Goal: Task Accomplishment & Management: Complete application form

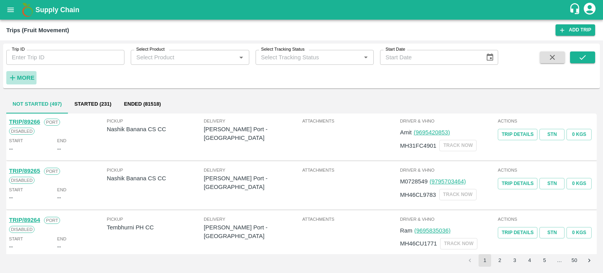
click at [28, 79] on strong "More" at bounding box center [26, 78] width 18 height 6
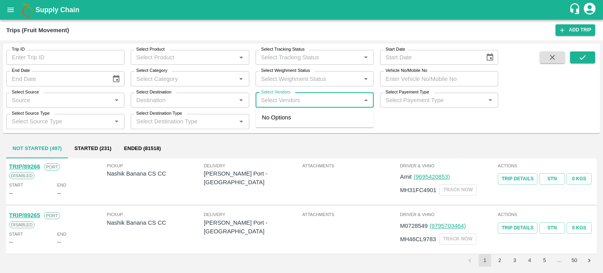
click at [297, 101] on input "Select Vendors" at bounding box center [308, 100] width 100 height 10
type input "AKEEL"
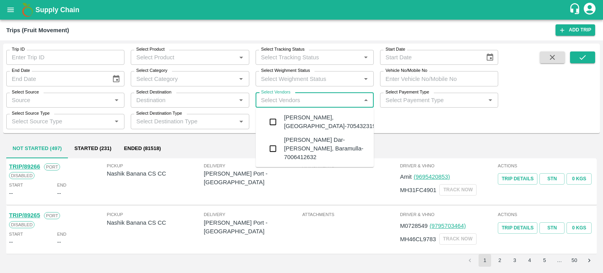
click at [294, 147] on div "[PERSON_NAME] Dar-[PERSON_NAME], Baramulla-7006412632" at bounding box center [326, 148] width 84 height 26
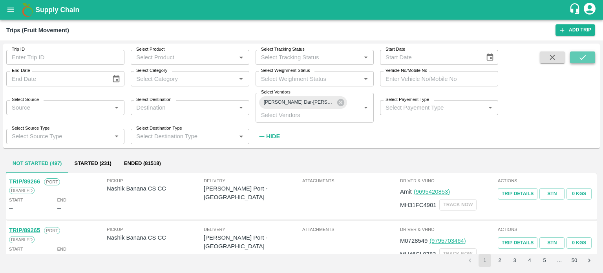
click at [576, 52] on button "submit" at bounding box center [582, 57] width 25 height 12
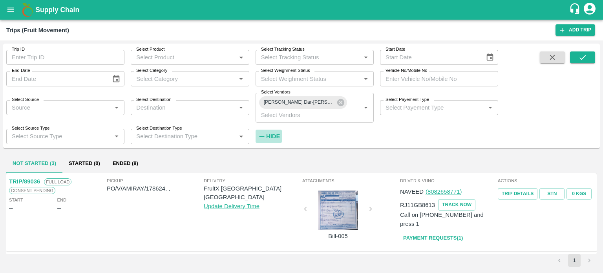
click at [277, 135] on strong "Hide" at bounding box center [273, 136] width 14 height 6
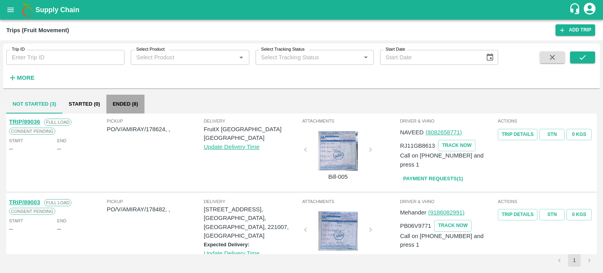
click at [128, 105] on button "Ended (8)" at bounding box center [125, 104] width 38 height 19
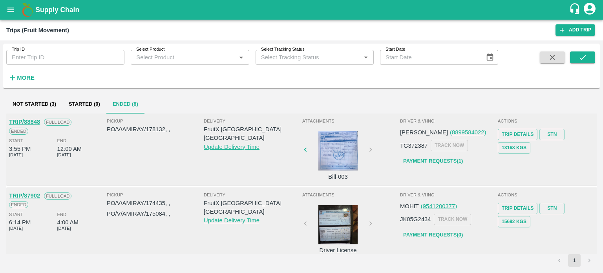
click at [345, 147] on div at bounding box center [338, 150] width 59 height 39
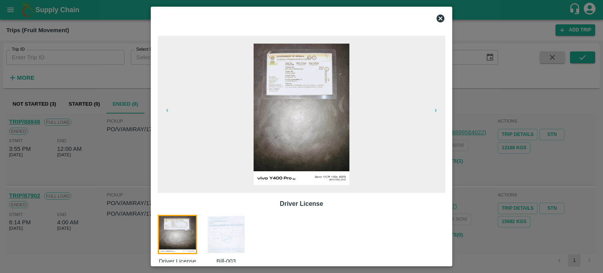
click at [212, 228] on img at bounding box center [225, 234] width 39 height 39
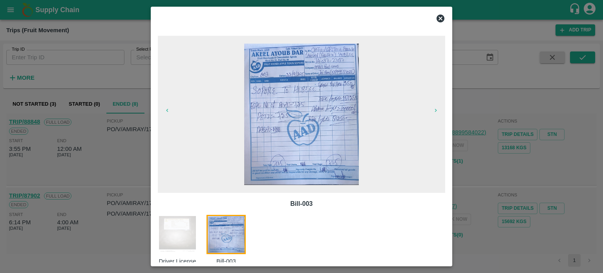
scroll to position [13, 0]
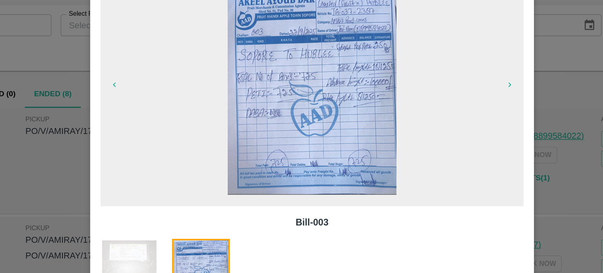
click at [137, 151] on div at bounding box center [301, 136] width 603 height 273
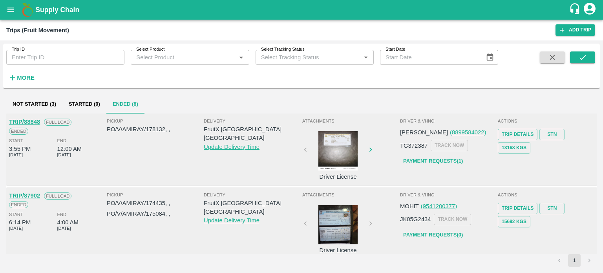
click at [339, 163] on div at bounding box center [338, 150] width 59 height 39
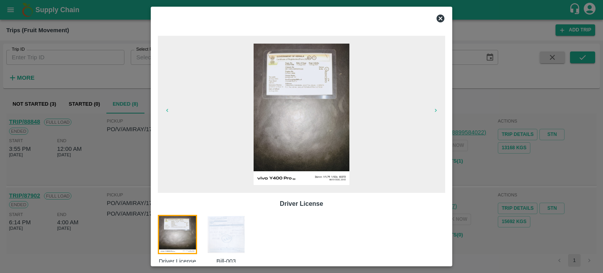
click at [215, 230] on img at bounding box center [225, 234] width 39 height 39
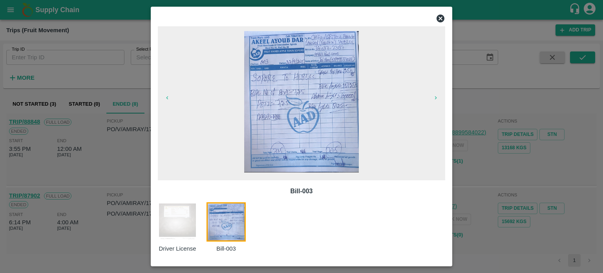
click at [142, 149] on div at bounding box center [301, 136] width 603 height 273
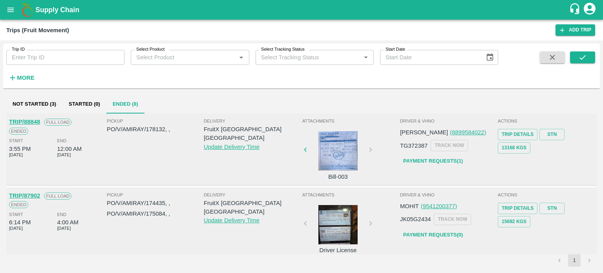
click at [334, 156] on div at bounding box center [338, 150] width 59 height 39
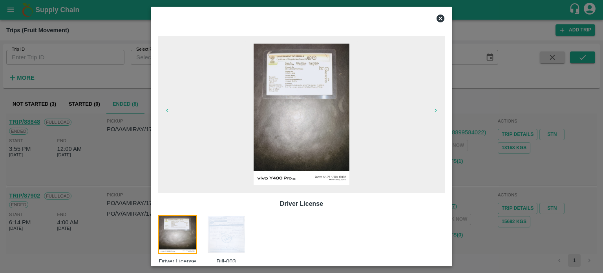
click at [241, 223] on img at bounding box center [225, 234] width 39 height 39
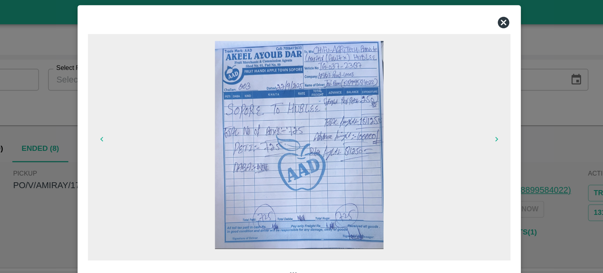
click at [439, 18] on icon at bounding box center [440, 18] width 9 height 9
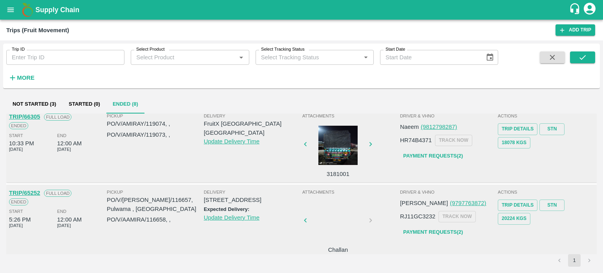
scroll to position [0, 0]
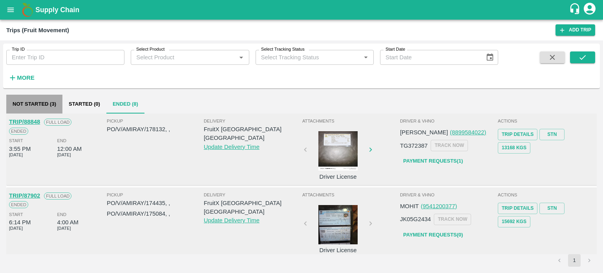
click at [51, 103] on button "Not Started (3)" at bounding box center [34, 104] width 56 height 19
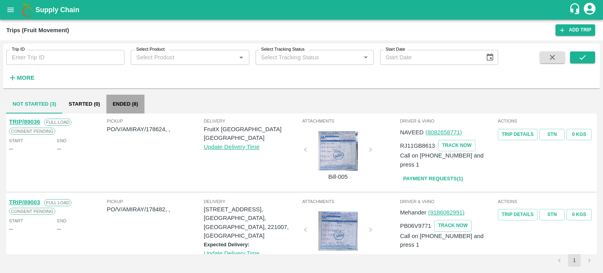
click at [117, 98] on button "Ended (8)" at bounding box center [125, 104] width 38 height 19
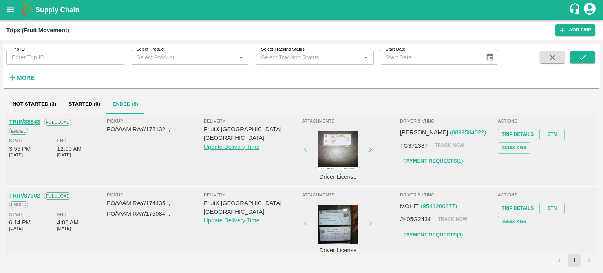
click at [303, 153] on div "Attachments Driver License" at bounding box center [350, 149] width 98 height 68
click at [349, 166] on div at bounding box center [338, 150] width 59 height 39
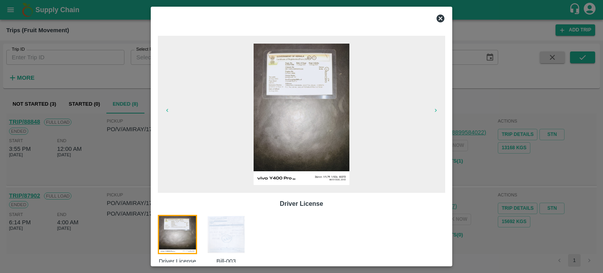
click at [241, 227] on img at bounding box center [225, 234] width 39 height 39
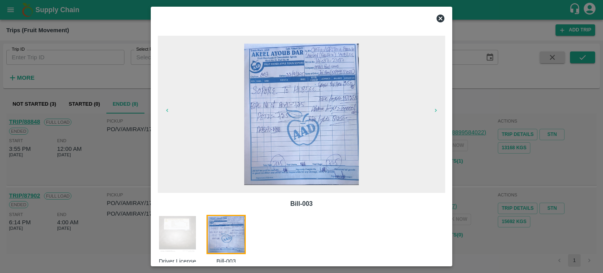
scroll to position [13, 0]
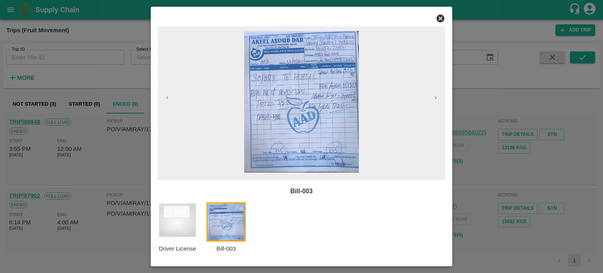
click at [440, 20] on icon at bounding box center [440, 18] width 9 height 9
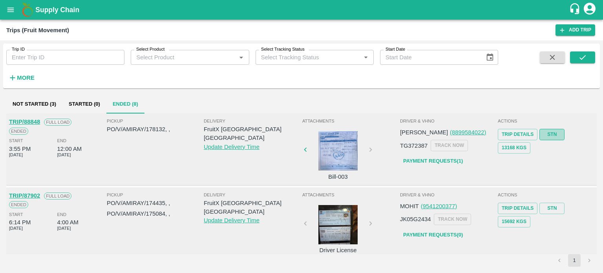
click at [548, 135] on link "STN" at bounding box center [551, 134] width 25 height 11
click at [336, 153] on div at bounding box center [338, 150] width 59 height 39
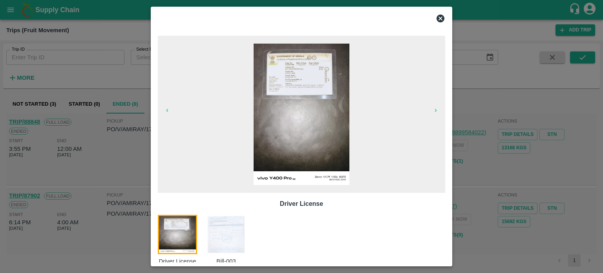
click at [233, 227] on img at bounding box center [225, 234] width 39 height 39
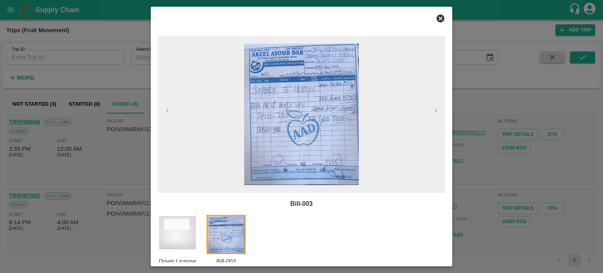
scroll to position [13, 0]
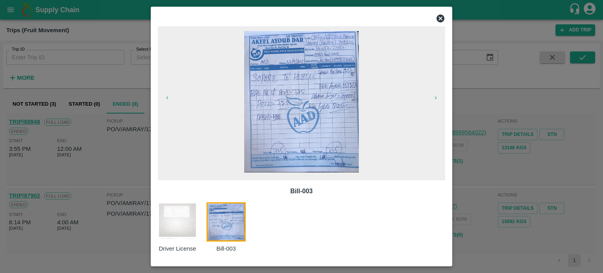
click at [321, 92] on img at bounding box center [301, 101] width 115 height 141
click at [133, 155] on div at bounding box center [301, 136] width 603 height 273
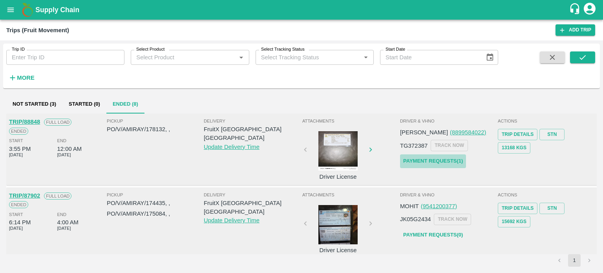
click at [425, 160] on link "Payment Requests( 1 )" at bounding box center [433, 161] width 66 height 14
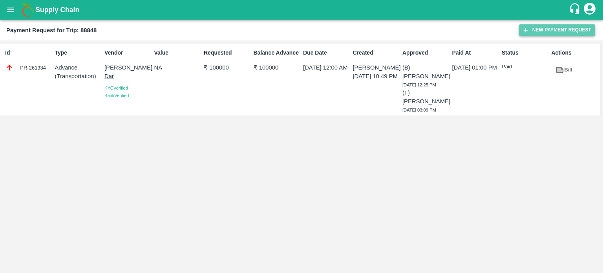
click at [548, 32] on button "New Payment Request" at bounding box center [557, 29] width 76 height 11
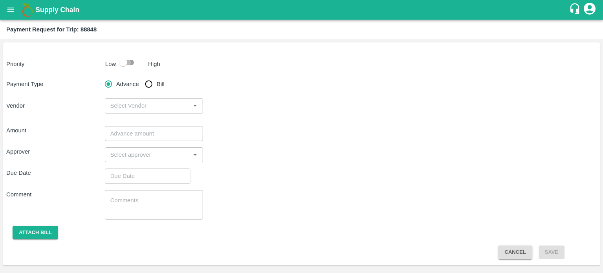
click at [124, 58] on input "checkbox" at bounding box center [123, 62] width 45 height 15
checkbox input "true"
click at [146, 80] on input "Bill" at bounding box center [149, 84] width 16 height 16
radio input "true"
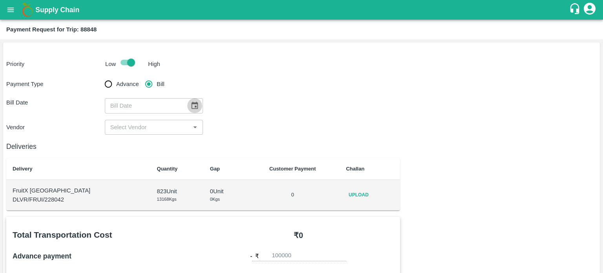
click at [192, 102] on icon "Choose date" at bounding box center [195, 105] width 7 height 7
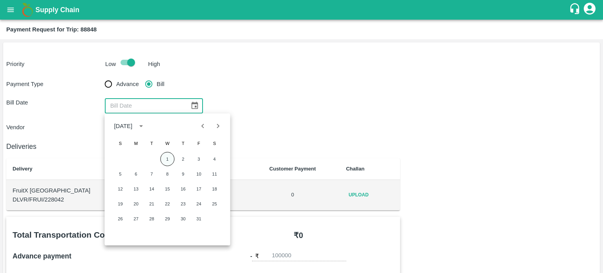
click at [168, 159] on button "1" at bounding box center [167, 159] width 14 height 14
type input "01/10/2025"
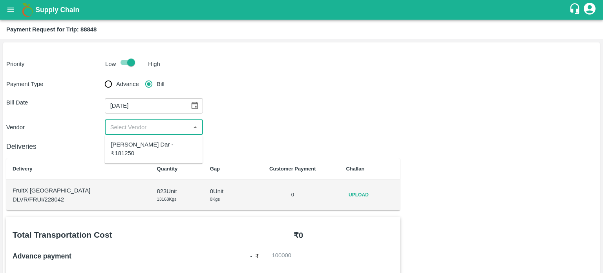
click at [134, 130] on input "input" at bounding box center [147, 127] width 81 height 10
click at [148, 145] on div "Akeel Ayoub Dar - ₹181250" at bounding box center [154, 149] width 86 height 18
type input "Akeel Ayoub Dar - ₹181250"
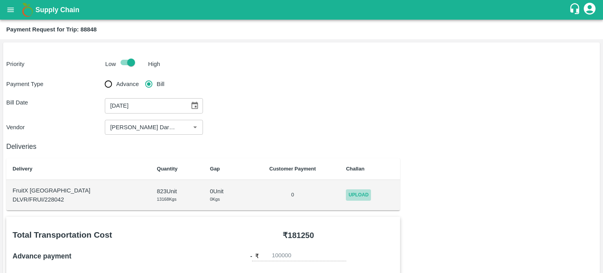
click at [351, 195] on span "Upload" at bounding box center [358, 194] width 25 height 11
click at [0, 0] on input "Upload" at bounding box center [0, 0] width 0 height 0
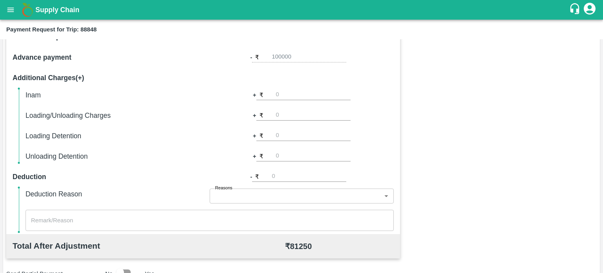
scroll to position [232, 0]
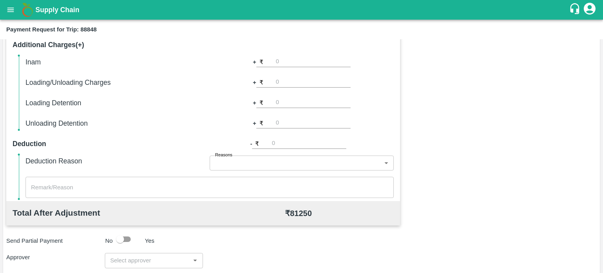
click at [146, 259] on input "input" at bounding box center [147, 260] width 81 height 10
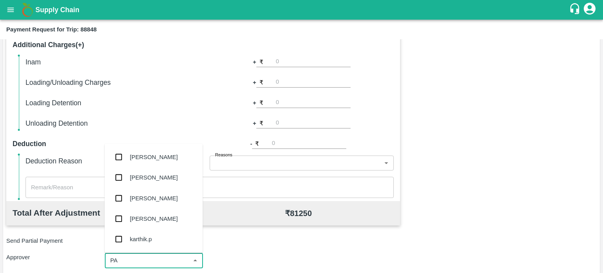
type input "PAL"
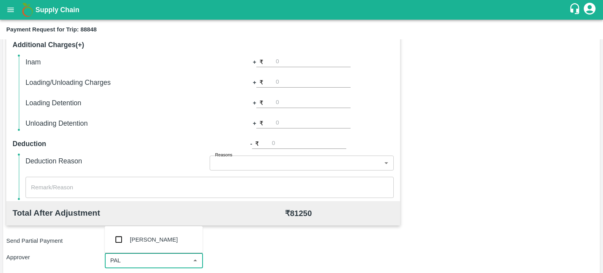
click at [156, 237] on div "Palwinder Singh" at bounding box center [154, 239] width 48 height 9
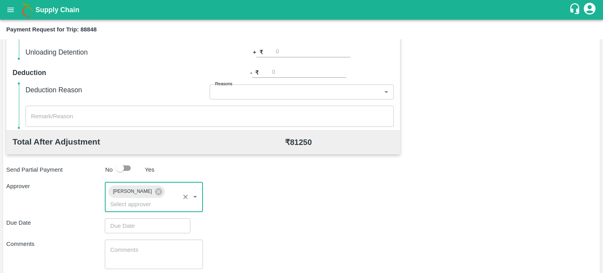
scroll to position [304, 0]
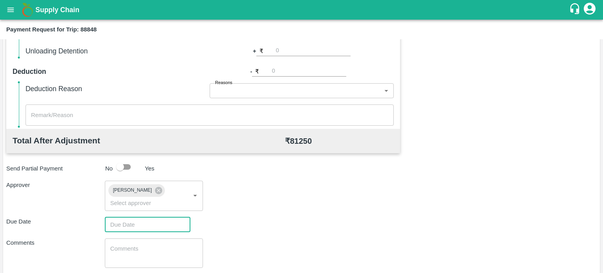
type input "DD/MM/YYYY hh:mm aa"
click at [145, 221] on input "DD/MM/YYYY hh:mm aa" at bounding box center [145, 224] width 80 height 15
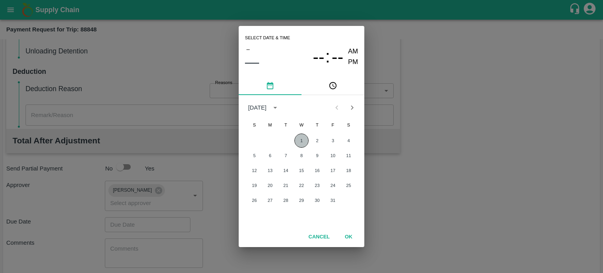
click at [304, 141] on button "1" at bounding box center [301, 140] width 14 height 14
type input "01/10/2025 12:00 AM"
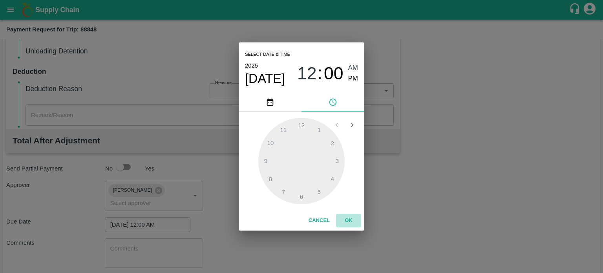
click at [343, 217] on button "OK" at bounding box center [348, 221] width 25 height 14
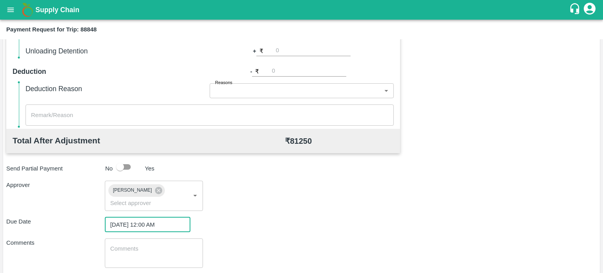
scroll to position [347, 0]
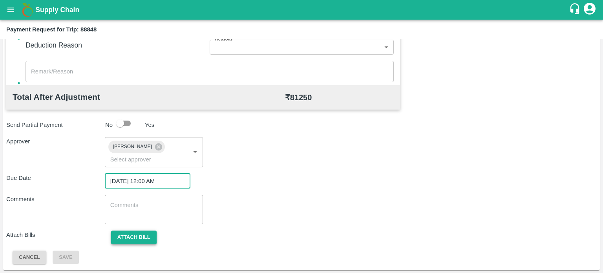
click at [144, 232] on button "Attach bill" at bounding box center [134, 237] width 46 height 14
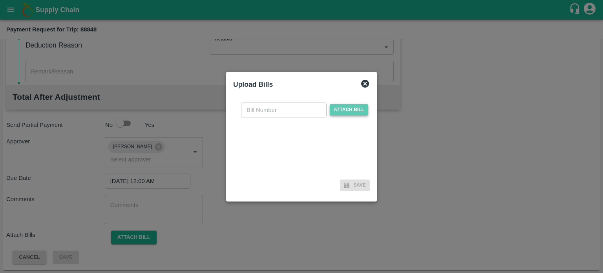
click at [359, 114] on span "Attach bill" at bounding box center [349, 109] width 38 height 11
click at [0, 0] on input "Attach bill" at bounding box center [0, 0] width 0 height 0
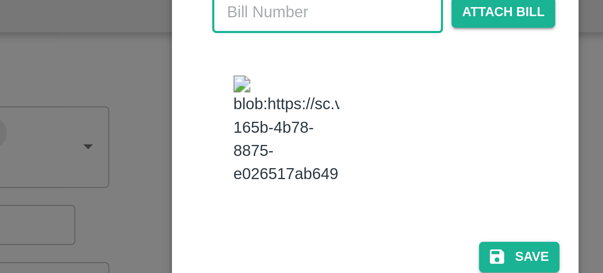
click at [264, 104] on input "text" at bounding box center [284, 102] width 86 height 15
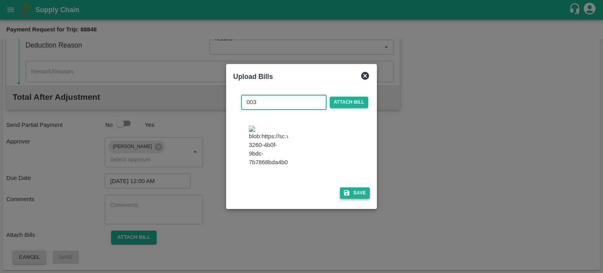
type input "003"
click at [364, 194] on button "Save" at bounding box center [355, 192] width 30 height 11
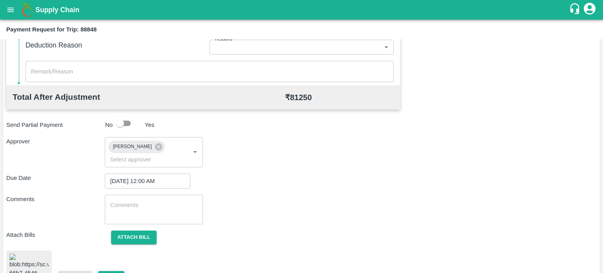
scroll to position [396, 0]
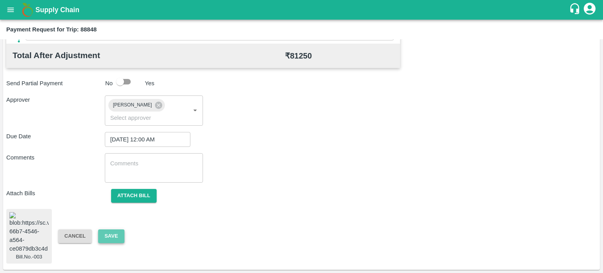
click at [119, 229] on button "Save" at bounding box center [111, 236] width 26 height 14
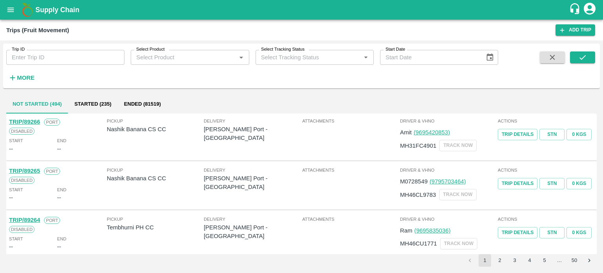
click at [22, 75] on strong "More" at bounding box center [26, 78] width 18 height 6
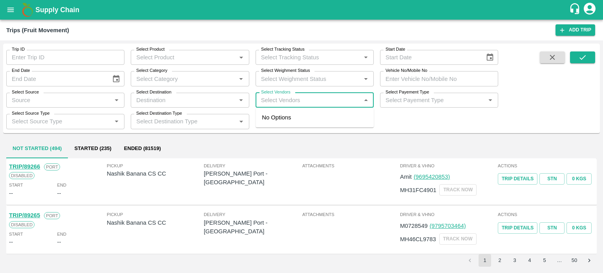
click at [303, 97] on input "Select Vendors" at bounding box center [308, 100] width 100 height 10
type input "HAN8I"
click at [303, 97] on input "Select Vendors" at bounding box center [308, 100] width 100 height 10
type input "HANIF"
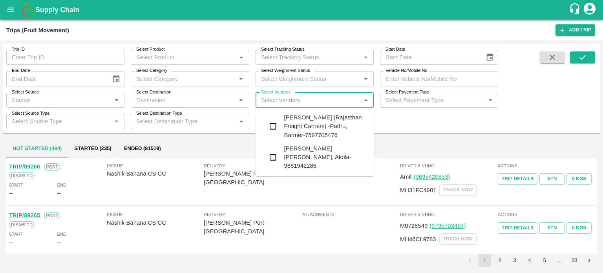
click at [300, 130] on div "Hanif Khan (Rajasthan Freight Carriers) -Padru, Barmer-7597705476" at bounding box center [326, 126] width 84 height 26
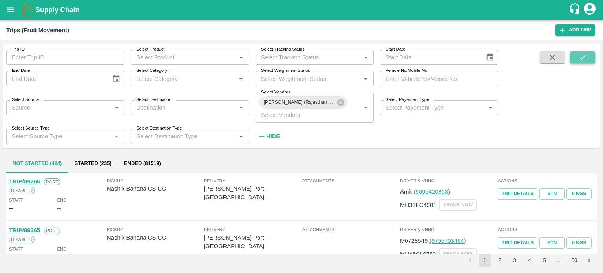
click at [579, 58] on icon "submit" at bounding box center [582, 57] width 9 height 9
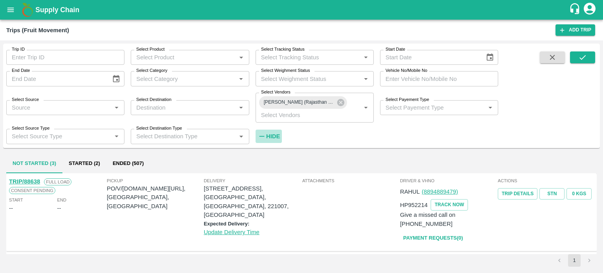
click at [273, 139] on strong "Hide" at bounding box center [273, 136] width 14 height 6
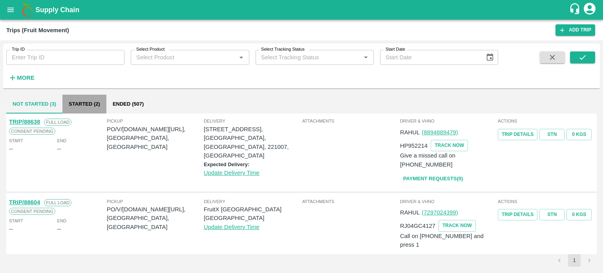
click at [86, 99] on button "Started (2)" at bounding box center [84, 104] width 44 height 19
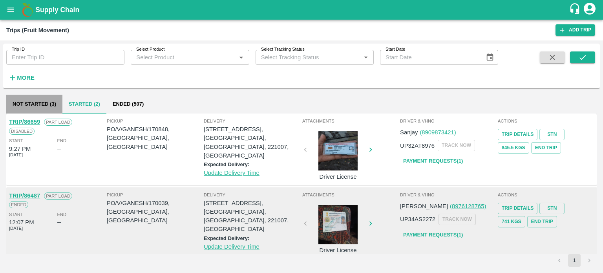
click at [36, 109] on button "Not Started (3)" at bounding box center [34, 104] width 56 height 19
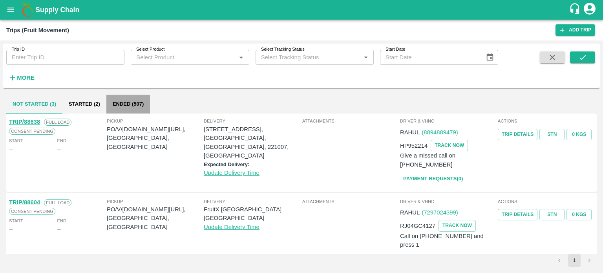
click at [126, 104] on button "Ended (507)" at bounding box center [128, 104] width 44 height 19
